Goal: Information Seeking & Learning: Learn about a topic

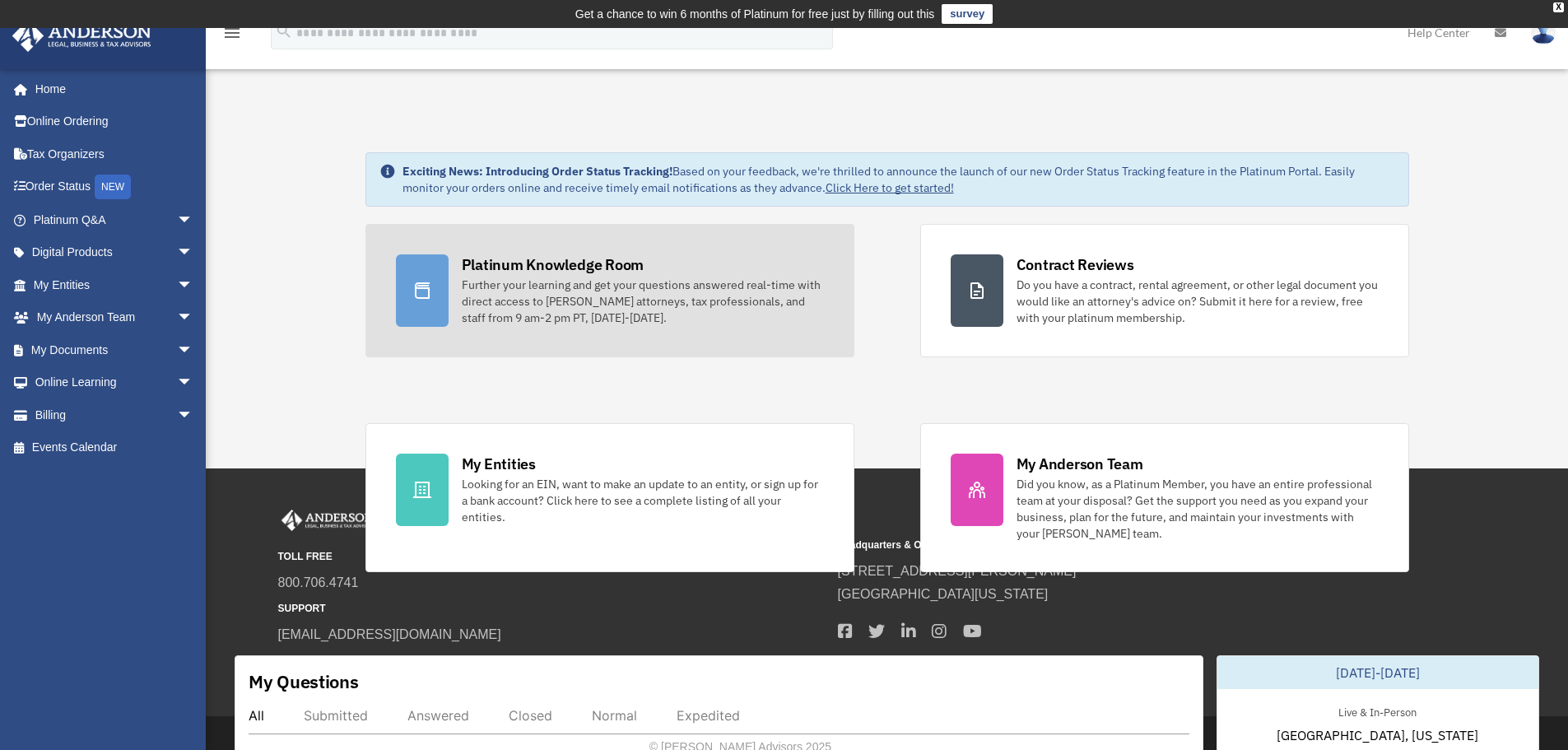
click at [517, 269] on div "Platinum Knowledge Room" at bounding box center [553, 265] width 183 height 21
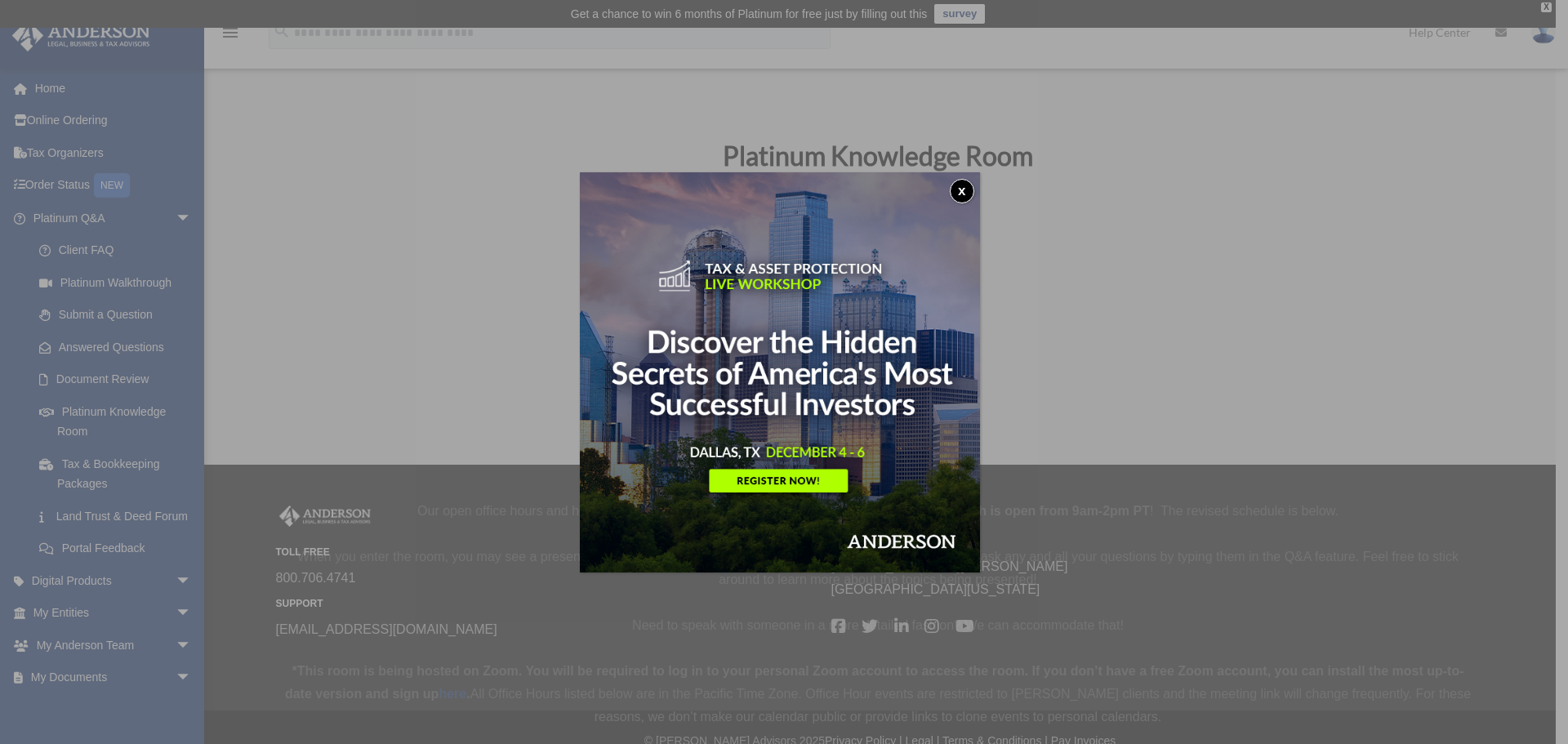
click at [957, 187] on button "x" at bounding box center [962, 191] width 25 height 25
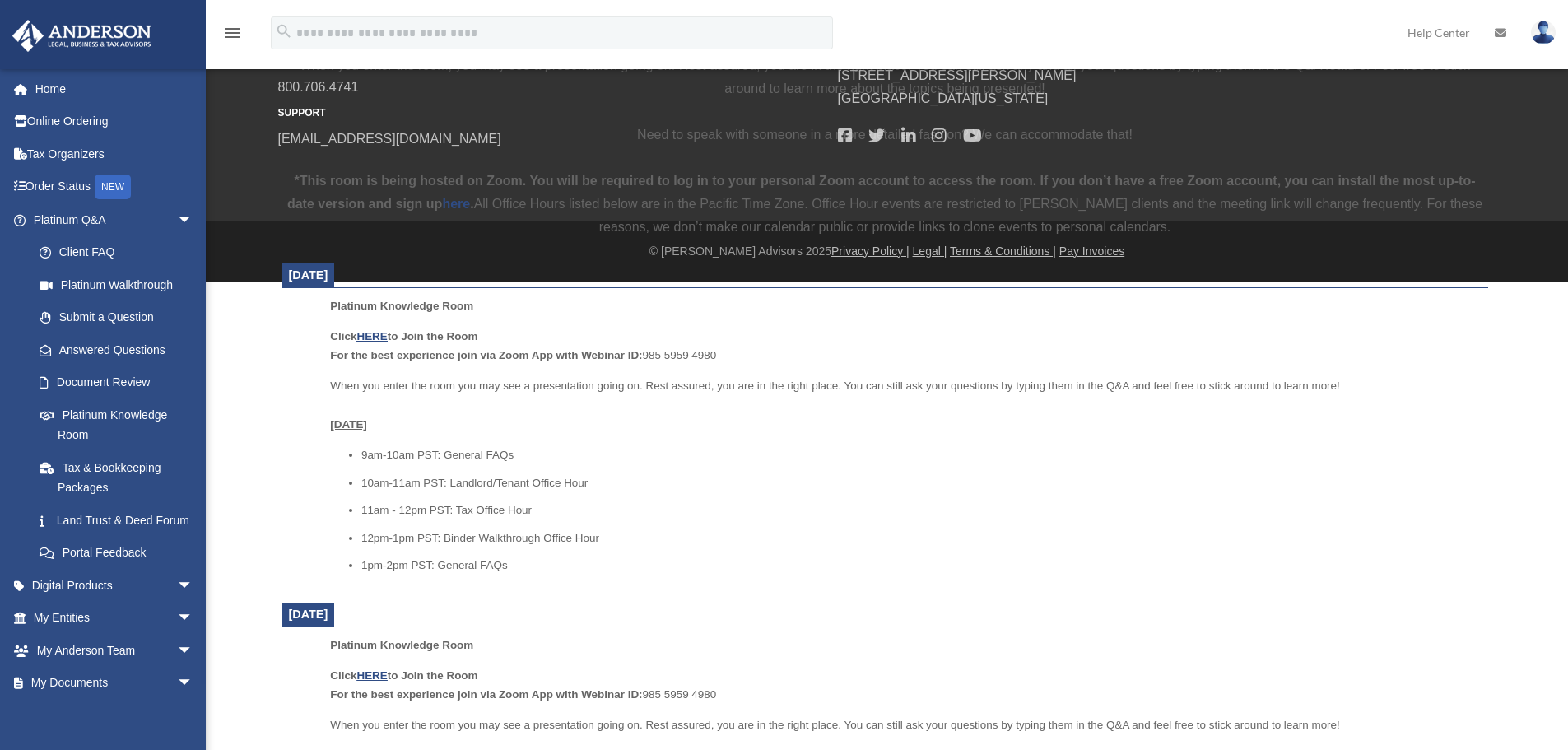
scroll to position [577, 0]
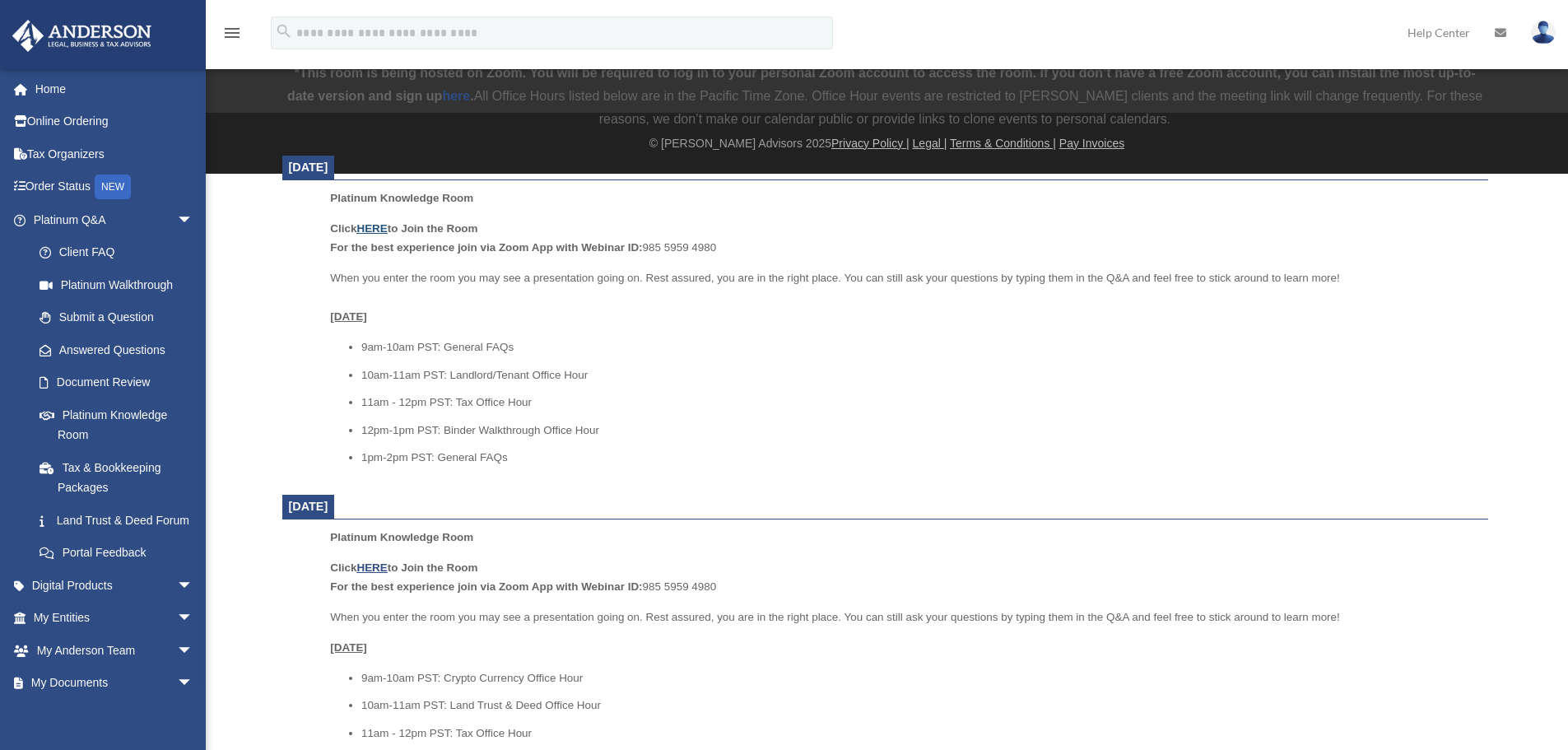
click at [365, 235] on u "HERE" at bounding box center [371, 228] width 30 height 12
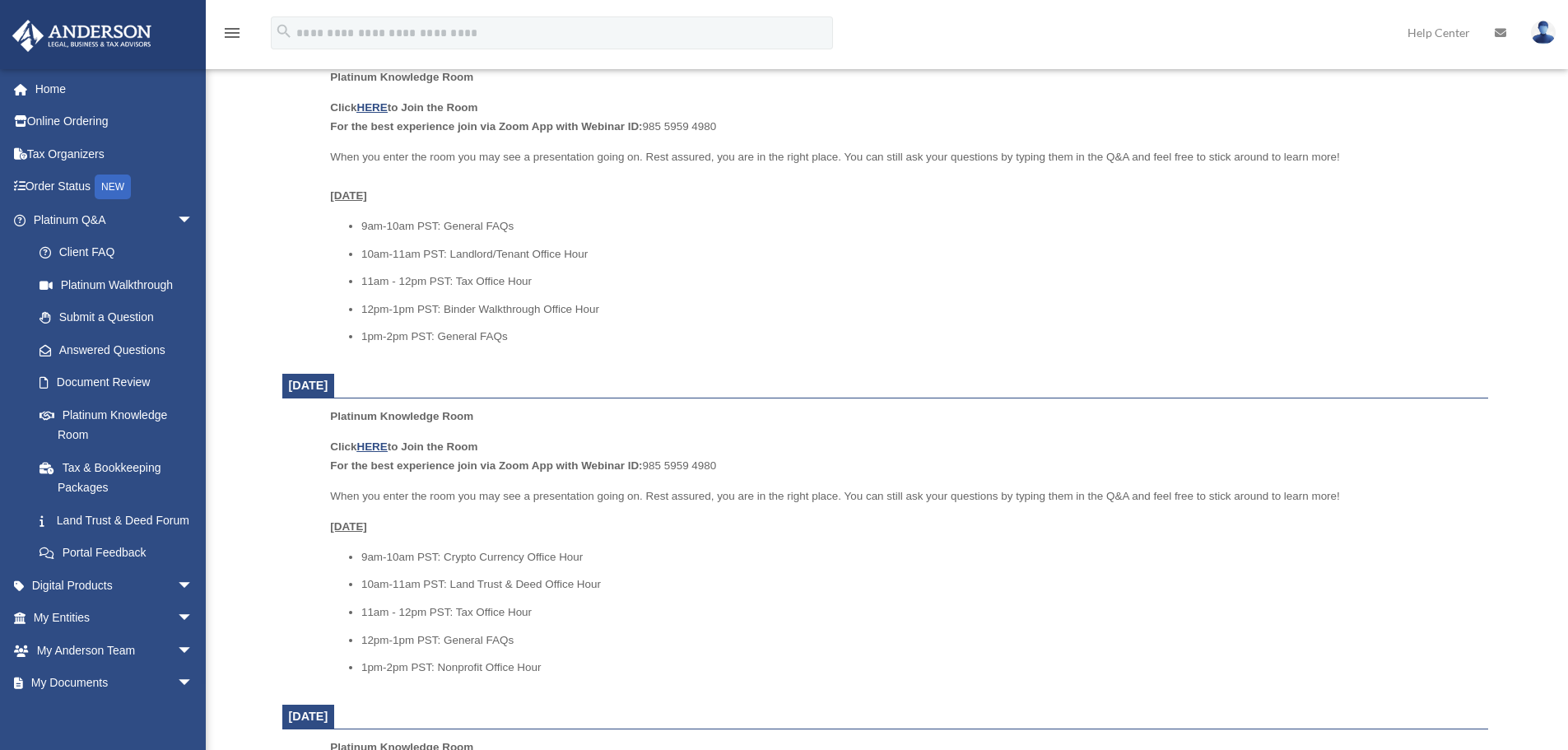
scroll to position [741, 0]
